Goal: Task Accomplishment & Management: Manage account settings

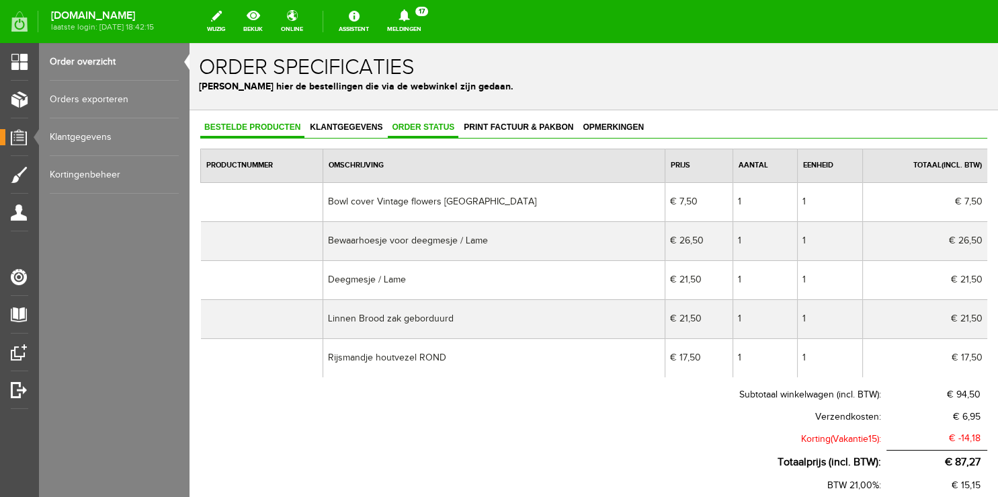
click at [410, 130] on span "Order status" at bounding box center [423, 126] width 71 height 9
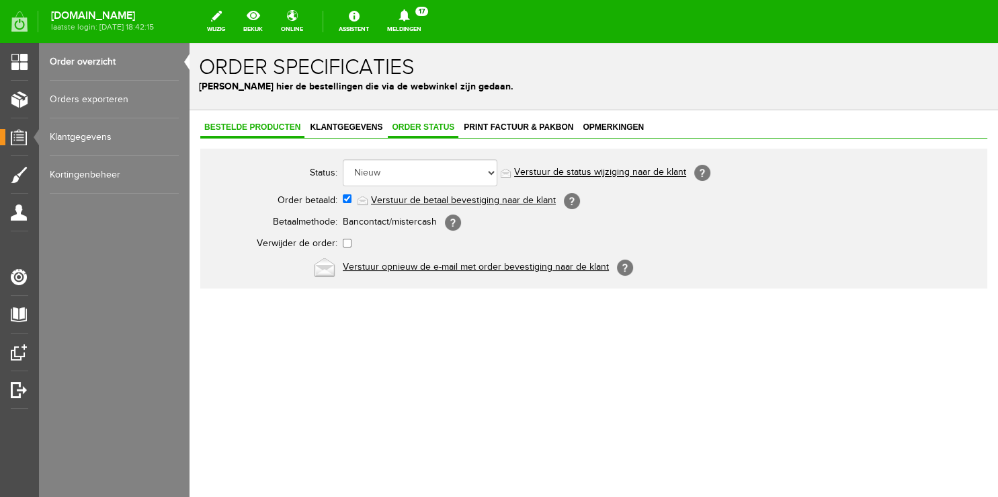
click at [232, 128] on span "Bestelde producten" at bounding box center [252, 126] width 104 height 9
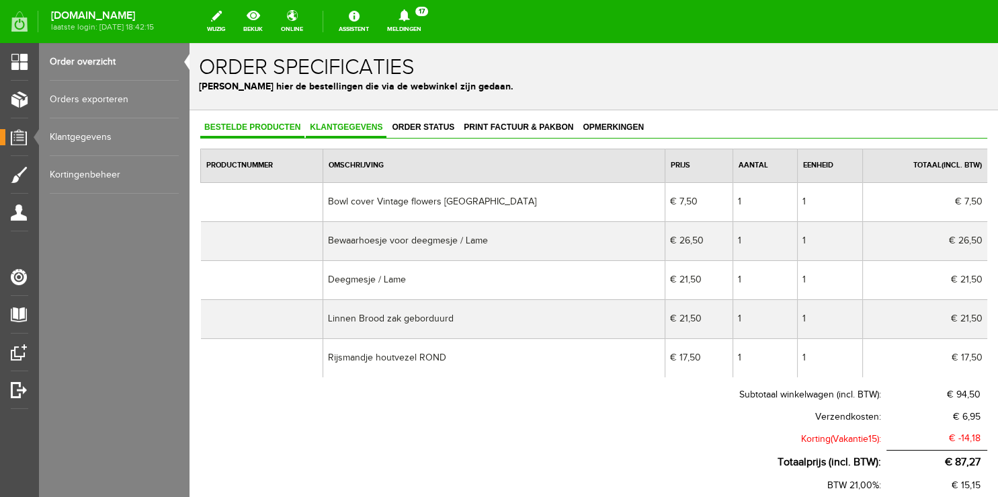
click at [349, 130] on span "Klantgegevens" at bounding box center [346, 126] width 81 height 9
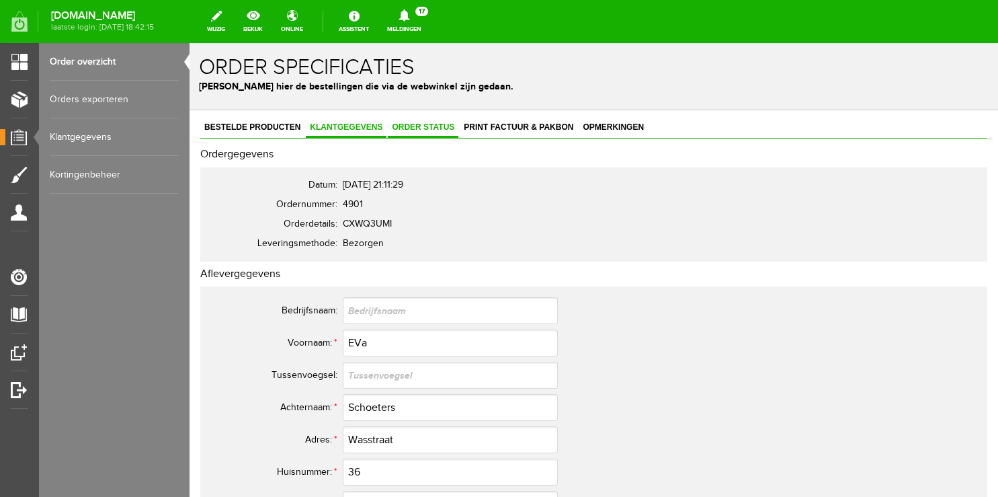
click at [410, 130] on span "Order status" at bounding box center [423, 126] width 71 height 9
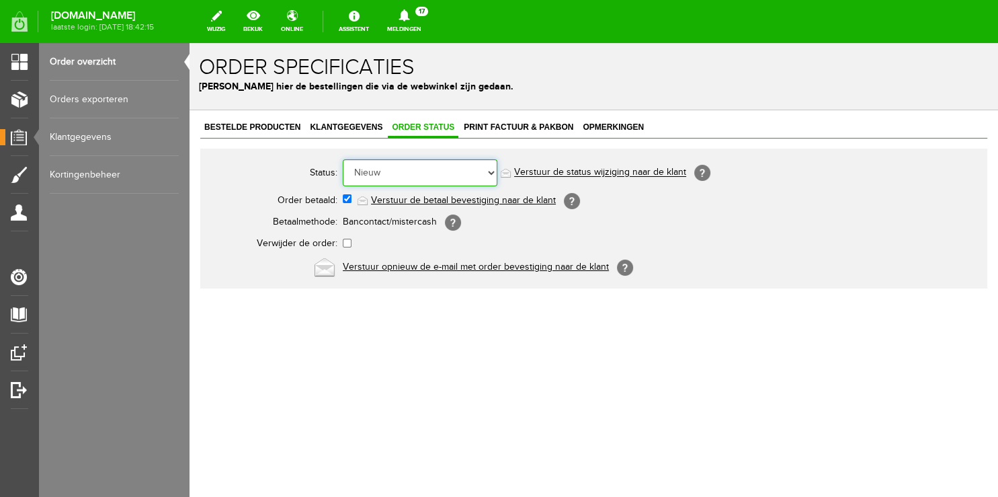
select select "5"
click option "Order is verstuurd" at bounding box center [190, 43] width 0 height 0
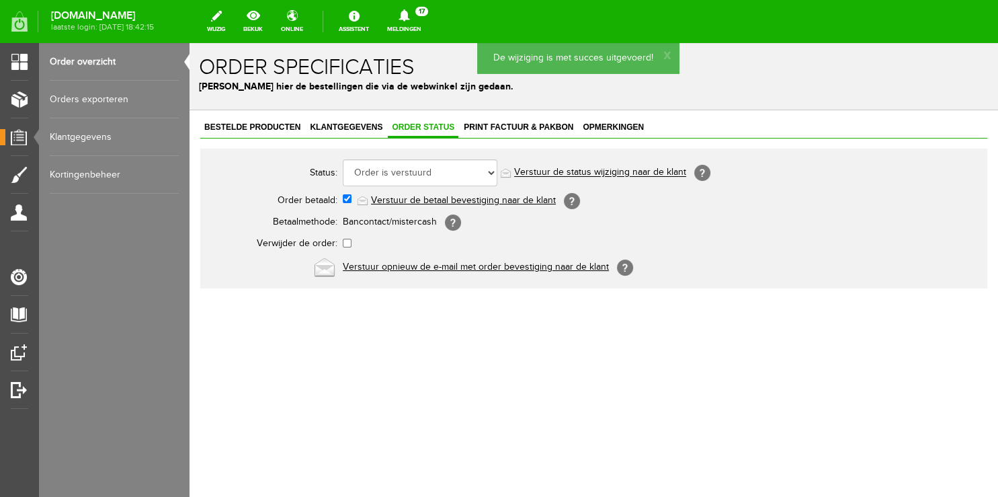
click at [586, 169] on link "Verstuur de status wijziging naar de klant" at bounding box center [600, 172] width 172 height 11
click at [90, 56] on link "Order overzicht" at bounding box center [114, 62] width 129 height 38
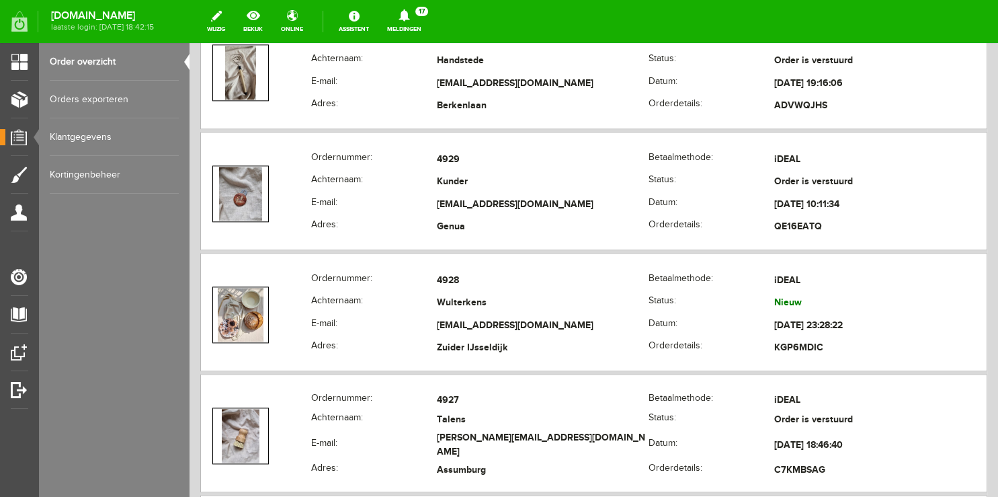
scroll to position [1632, 0]
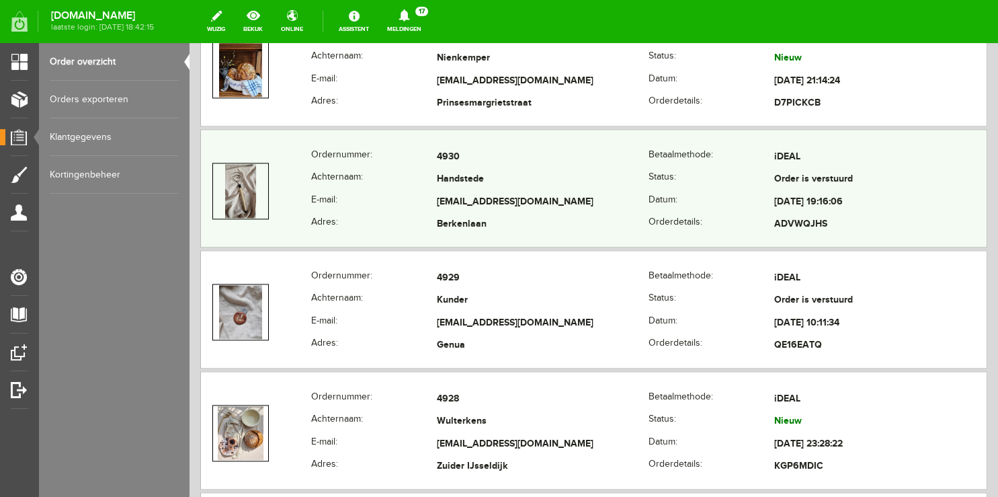
click at [348, 191] on th "E-mail:" at bounding box center [374, 202] width 126 height 23
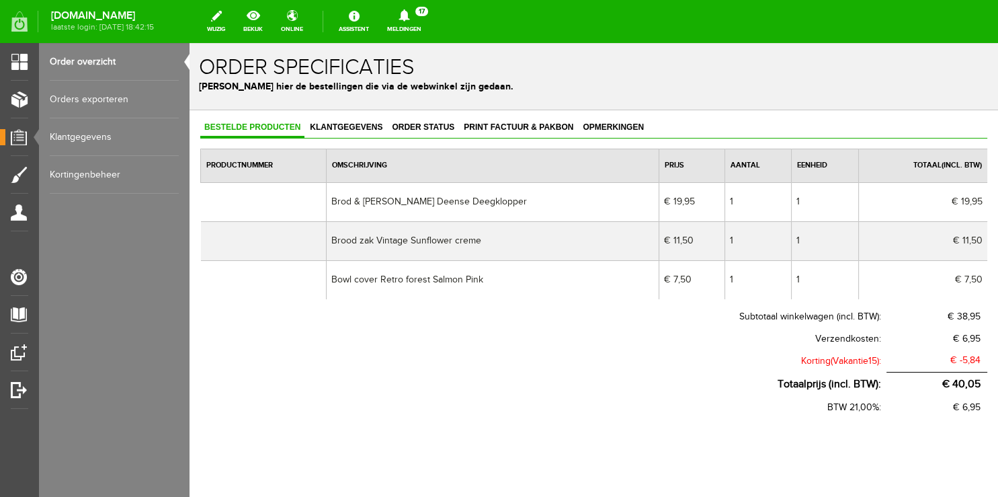
click at [93, 69] on link "Order overzicht" at bounding box center [114, 62] width 129 height 38
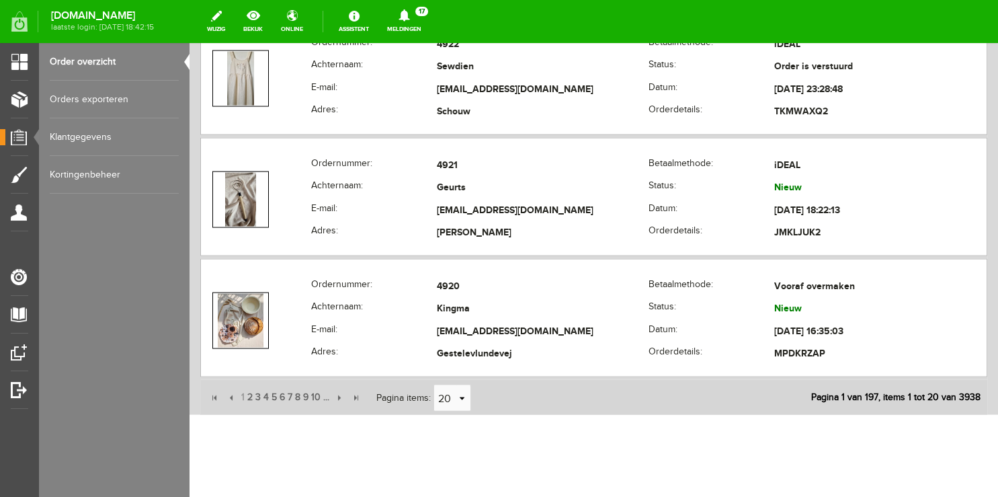
scroll to position [2724, 0]
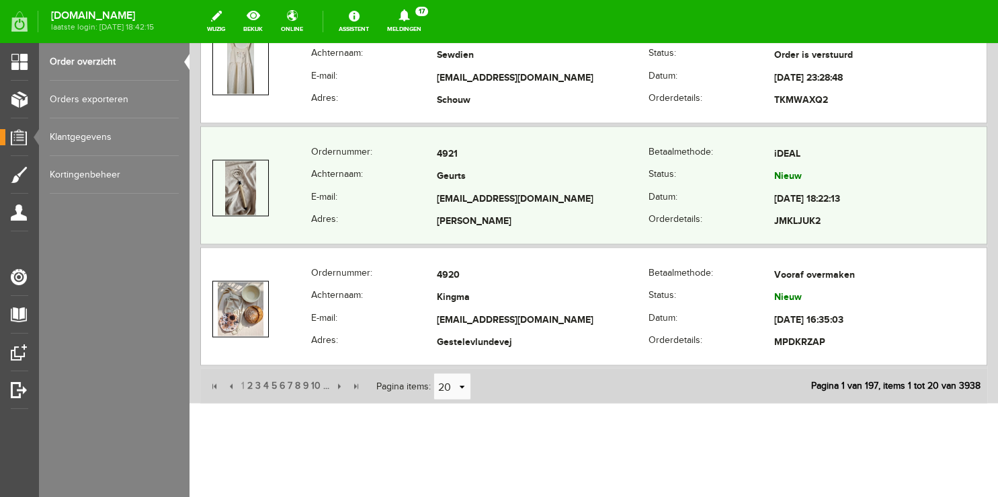
click at [362, 179] on th "Achternaam:" at bounding box center [374, 177] width 126 height 23
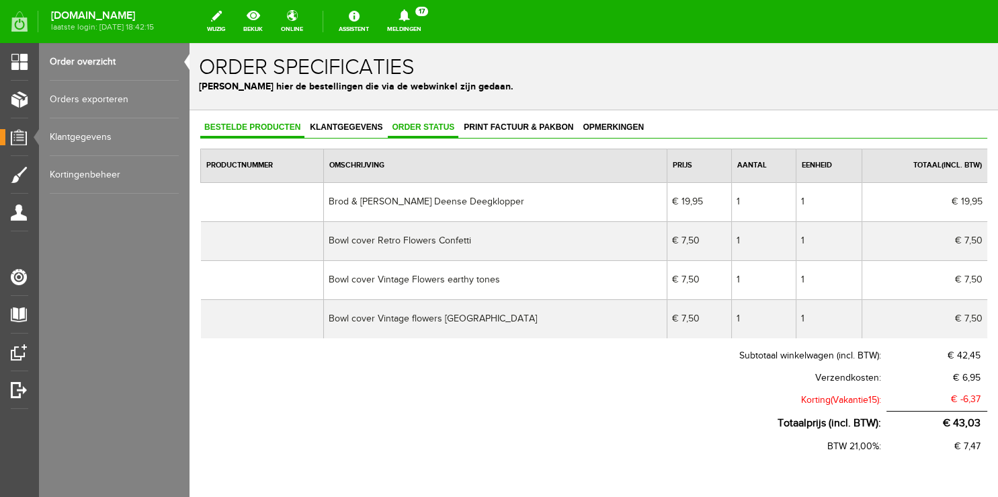
click at [397, 134] on link "Order status" at bounding box center [423, 127] width 71 height 19
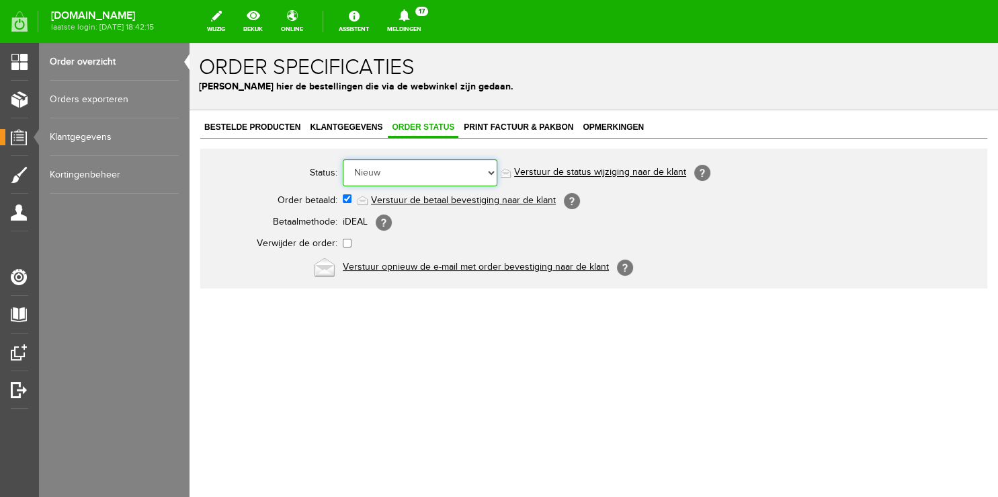
click at [343, 159] on select "Order niet afgerond Nieuw Order in behandeling Wacht op leverancier Wacht op be…" at bounding box center [420, 172] width 155 height 27
select select "5"
click option "Order is verstuurd" at bounding box center [190, 43] width 0 height 0
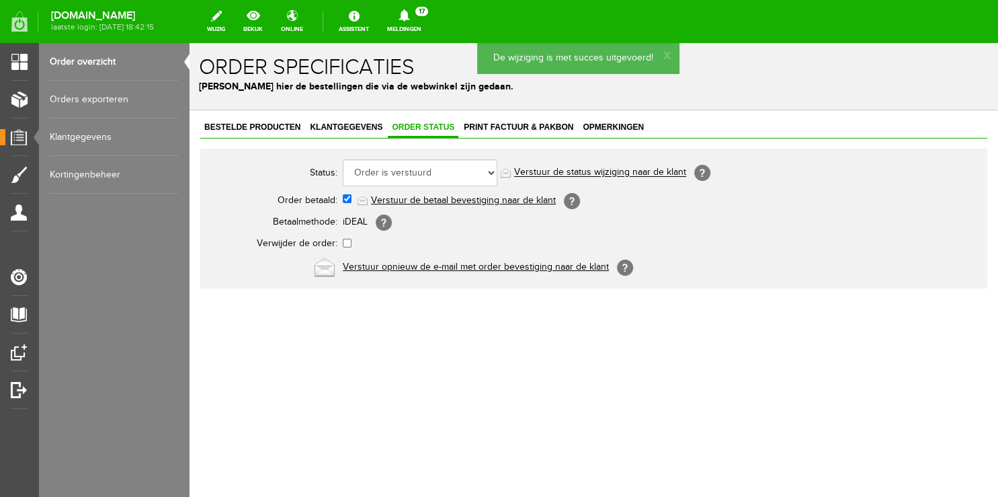
click at [581, 171] on link "Verstuur de status wijziging naar de klant" at bounding box center [600, 172] width 172 height 11
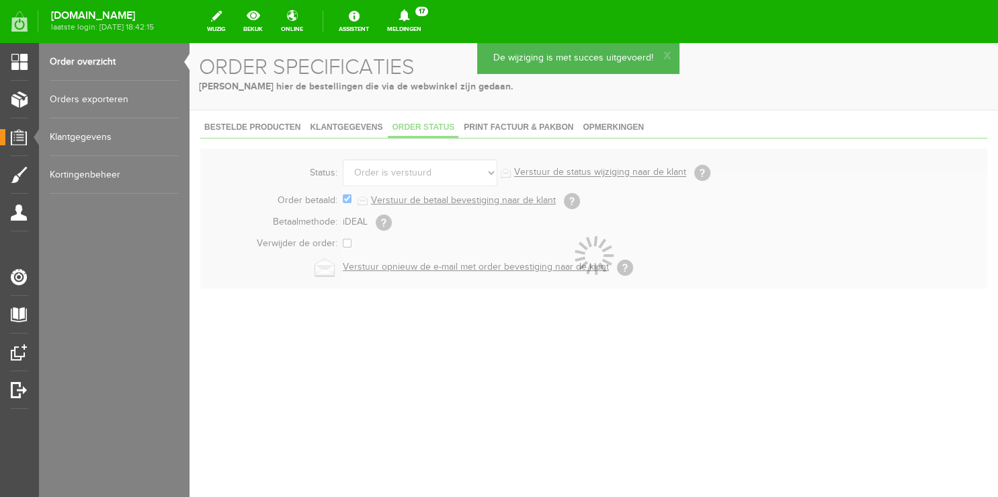
click at [407, 19] on icon at bounding box center [404, 15] width 34 height 12
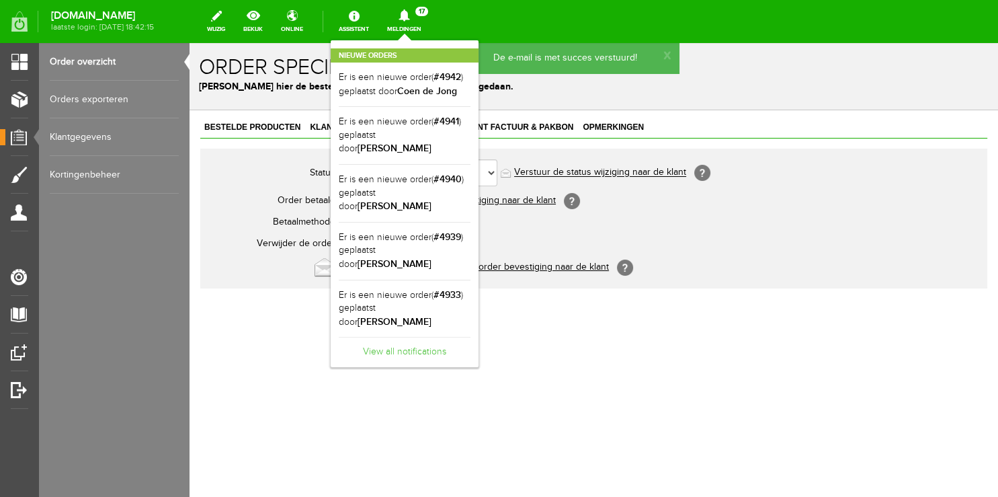
click at [422, 337] on link "View all notifications" at bounding box center [405, 348] width 132 height 22
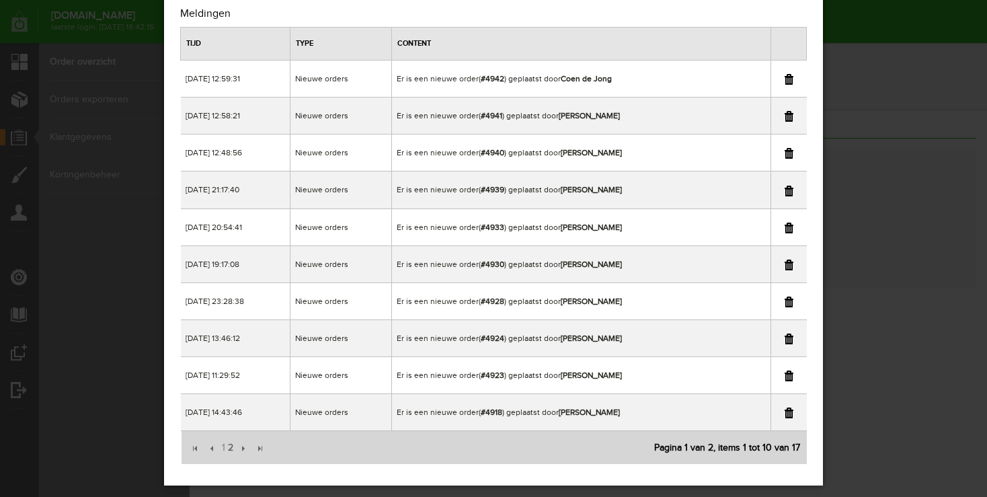
scroll to position [56, 0]
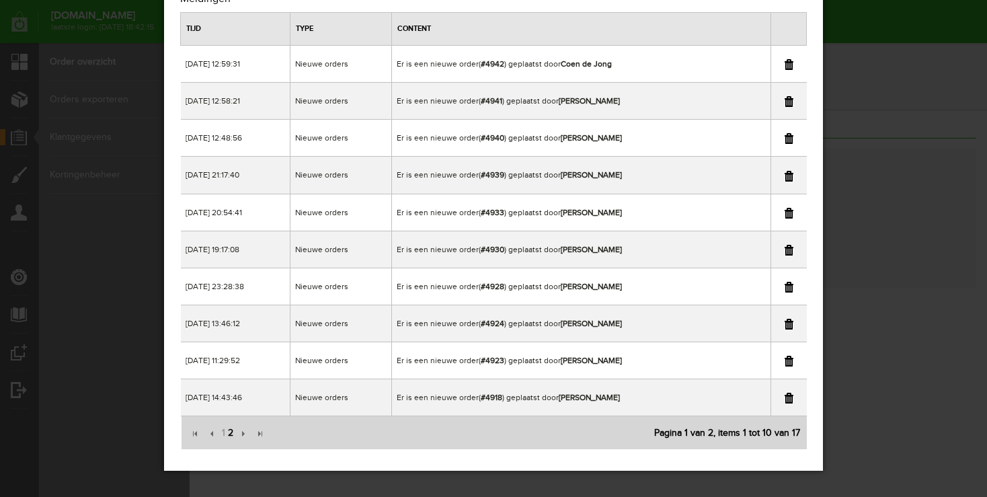
click at [231, 432] on span "2" at bounding box center [231, 432] width 8 height 27
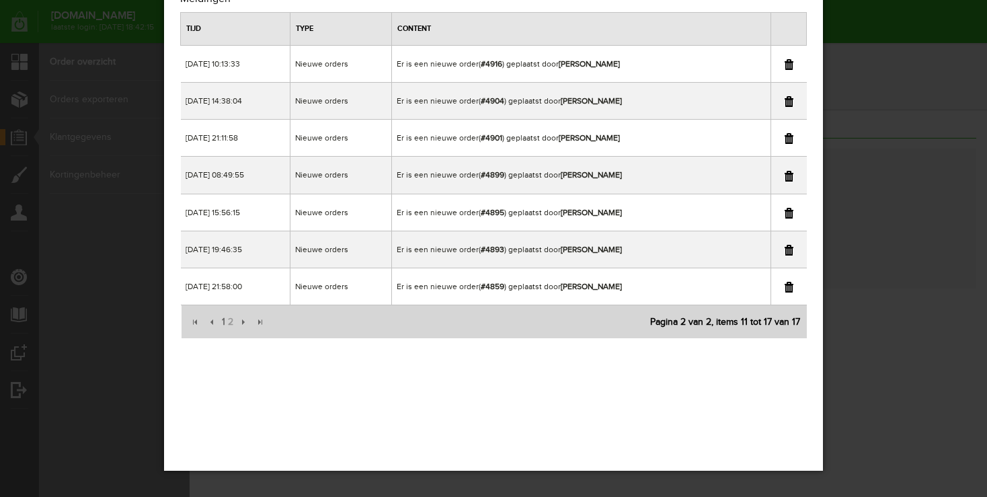
scroll to position [0, 0]
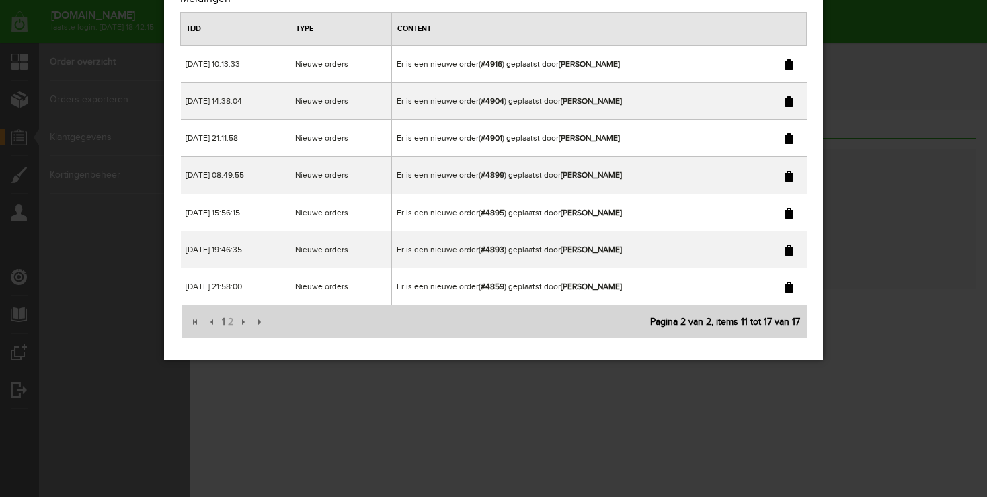
click at [790, 138] on link at bounding box center [788, 138] width 9 height 11
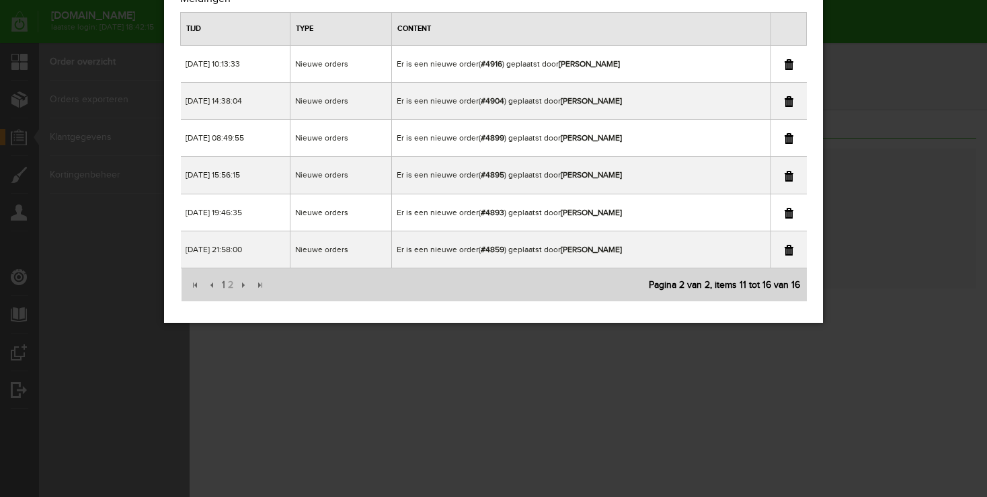
click at [790, 177] on link at bounding box center [788, 176] width 9 height 11
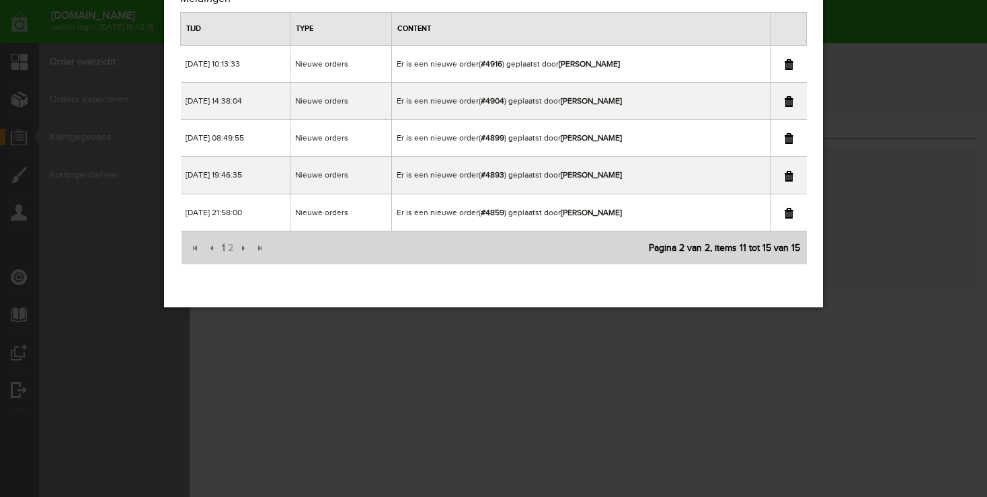
click at [883, 161] on div "×" at bounding box center [493, 192] width 987 height 497
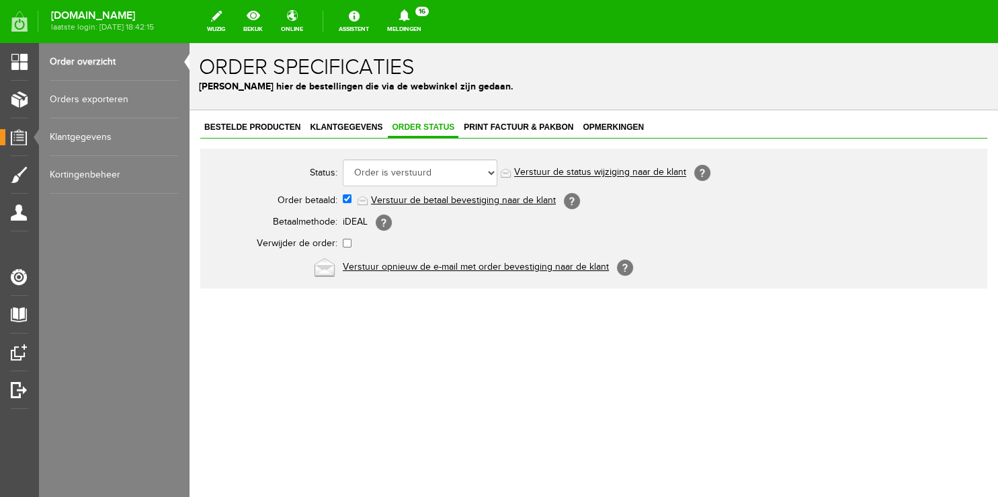
click at [121, 63] on link "Order overzicht" at bounding box center [114, 62] width 129 height 38
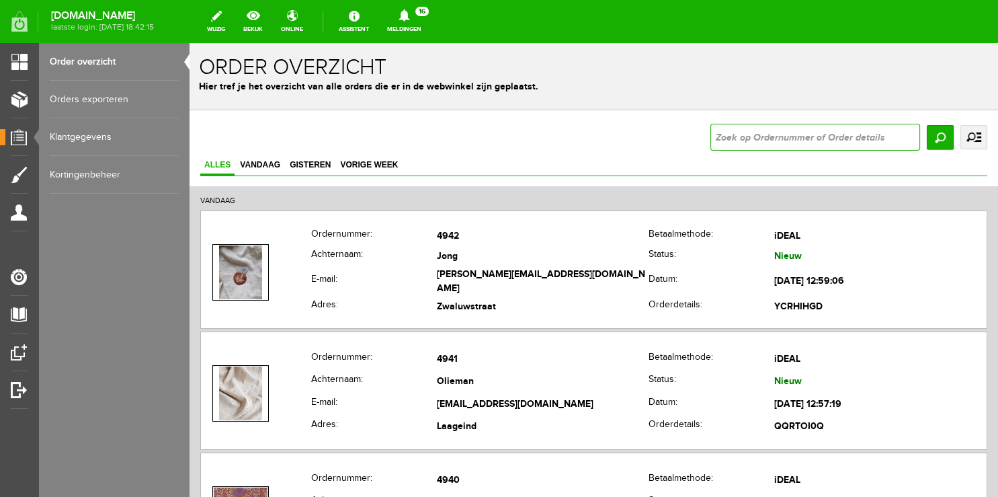
click at [740, 138] on input "text" at bounding box center [816, 137] width 210 height 27
type input "4895"
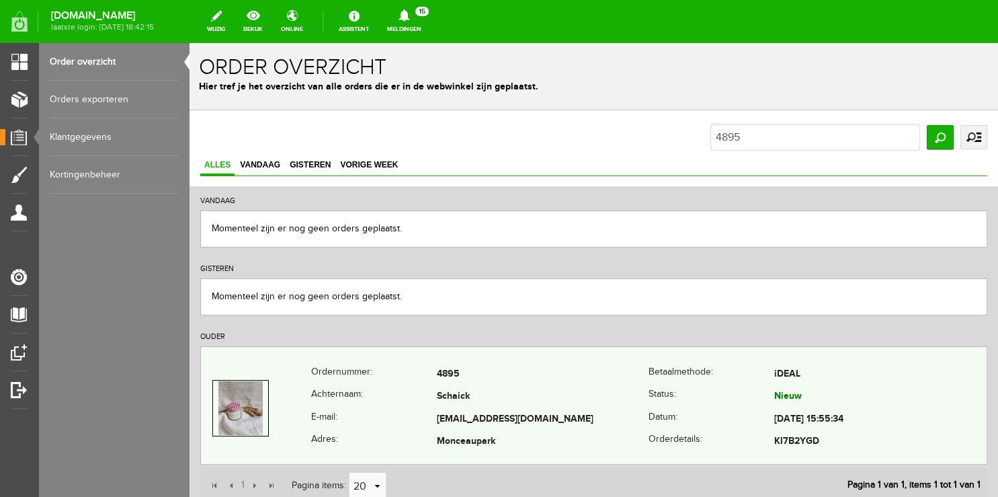
click at [348, 400] on th "Achternaam:" at bounding box center [374, 397] width 126 height 23
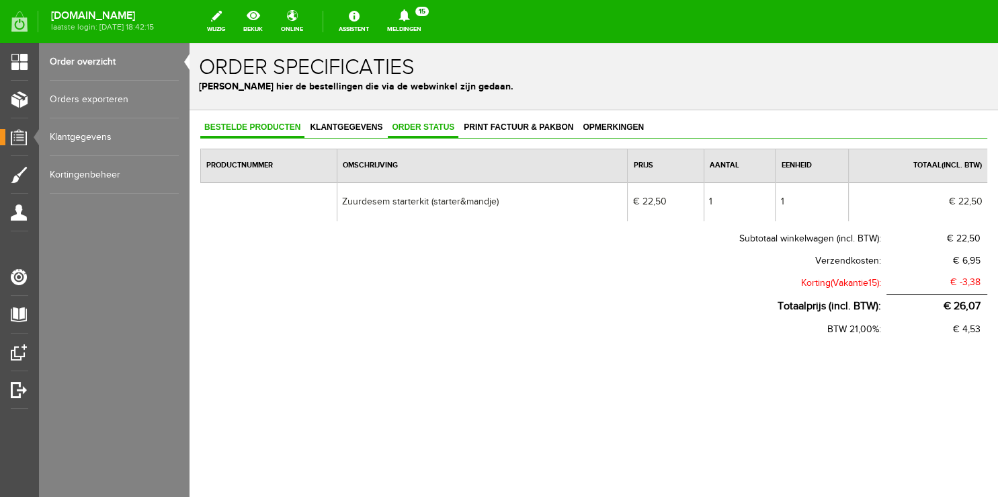
click at [416, 128] on span "Order status" at bounding box center [423, 126] width 71 height 9
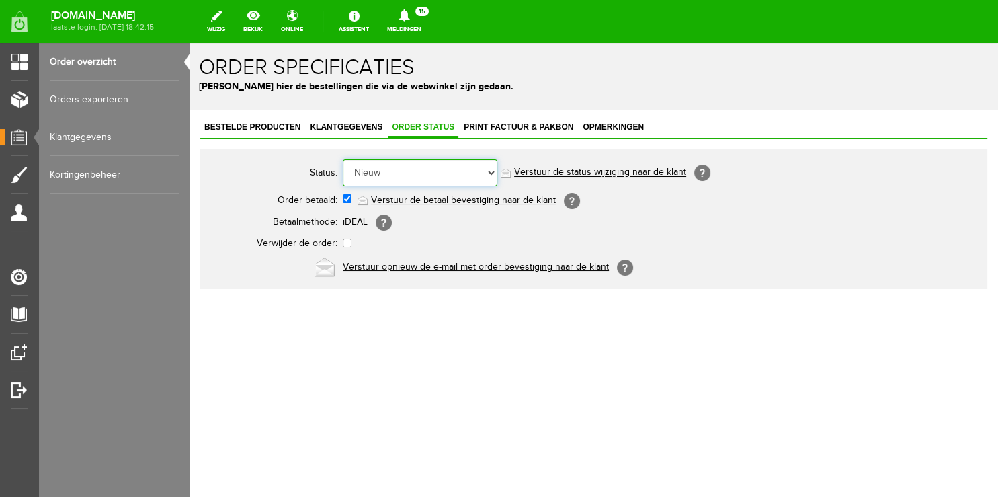
select select "5"
click option "Order is verstuurd" at bounding box center [190, 43] width 0 height 0
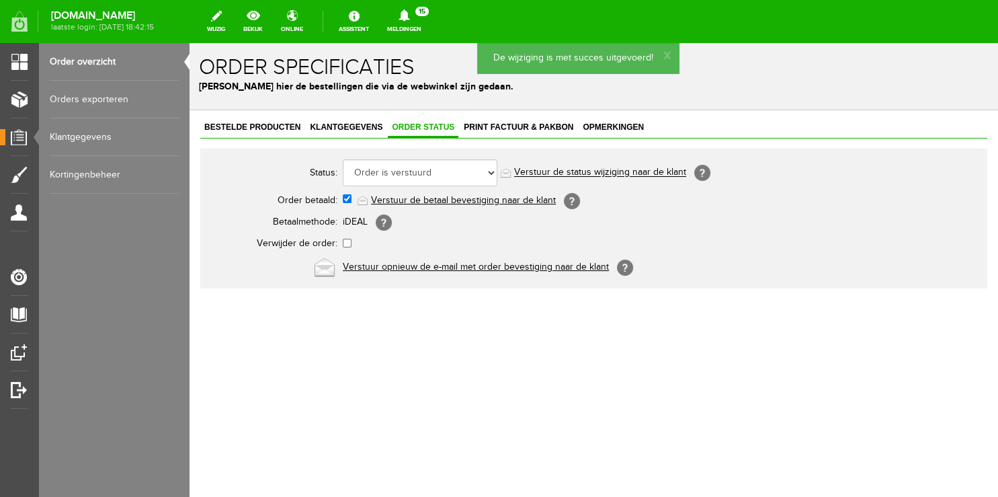
click at [578, 173] on link "Verstuur de status wijziging naar de klant" at bounding box center [600, 172] width 172 height 11
